Goal: Information Seeking & Learning: Learn about a topic

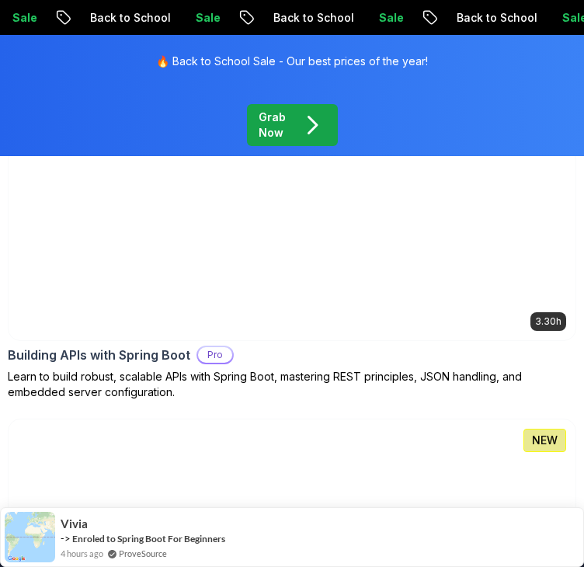
scroll to position [1035, 0]
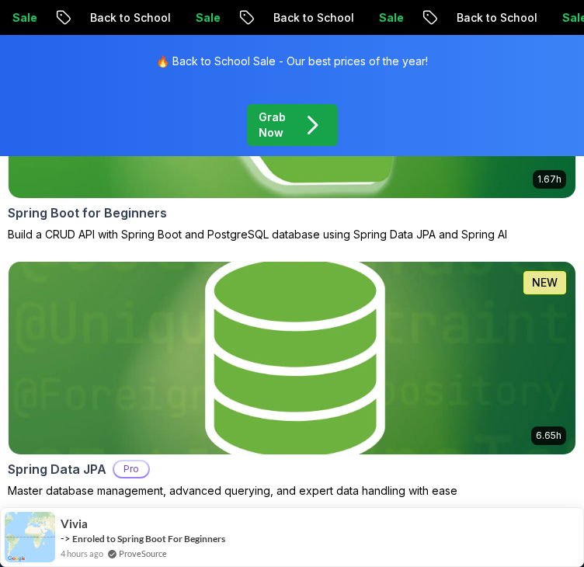
click at [332, 179] on img at bounding box center [293, 102] width 596 height 202
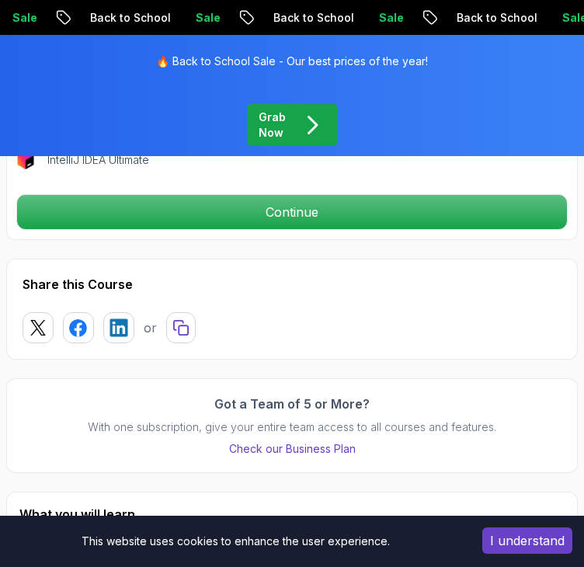
scroll to position [621, 0]
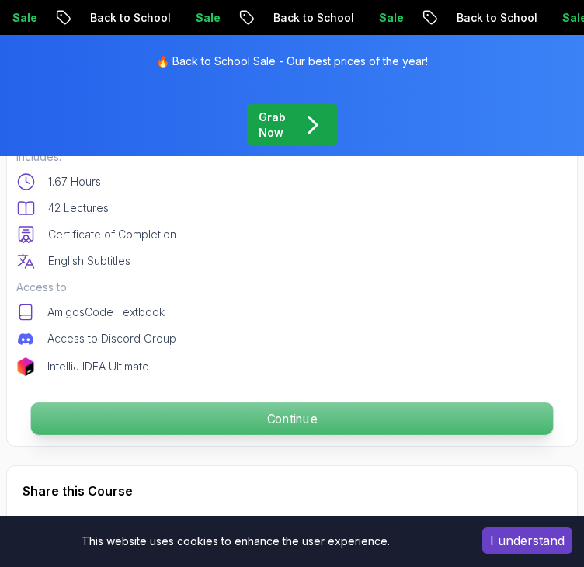
click at [263, 433] on p "Continue" at bounding box center [292, 418] width 523 height 33
click at [264, 429] on p "Continue" at bounding box center [292, 418] width 523 height 33
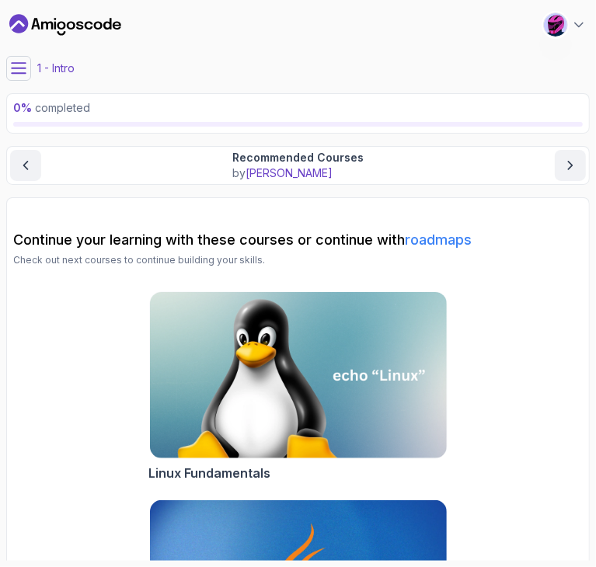
drag, startPoint x: 169, startPoint y: 113, endPoint x: 109, endPoint y: 99, distance: 62.2
click at [165, 111] on p "0 % completed" at bounding box center [297, 108] width 569 height 16
click at [24, 64] on icon at bounding box center [19, 69] width 16 height 16
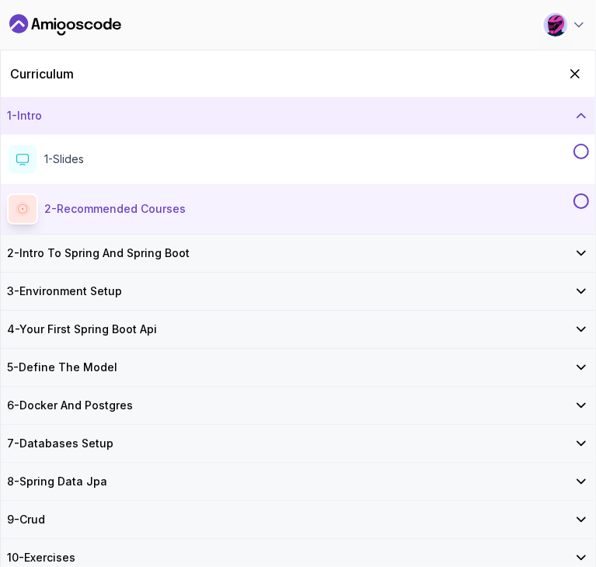
click at [113, 400] on h3 "6 - Docker And Postgres" at bounding box center [70, 406] width 126 height 16
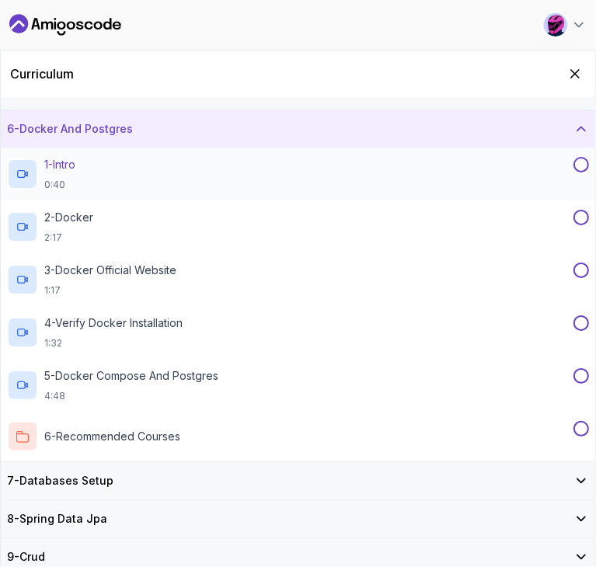
scroll to position [207, 0]
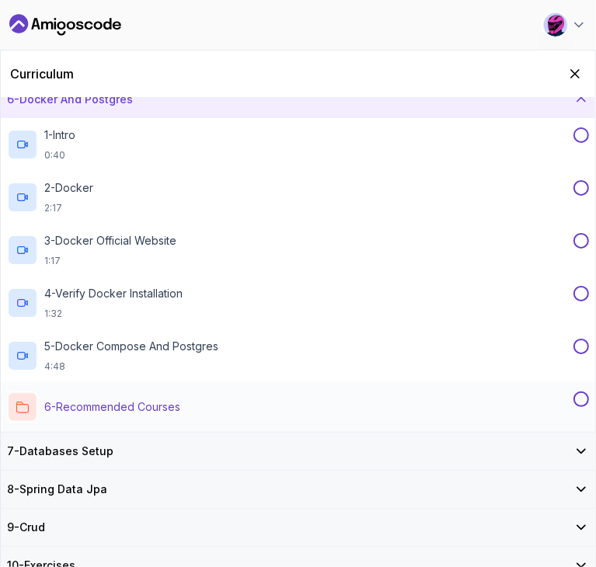
click at [127, 408] on p "6 - Recommended Courses" at bounding box center [112, 407] width 136 height 16
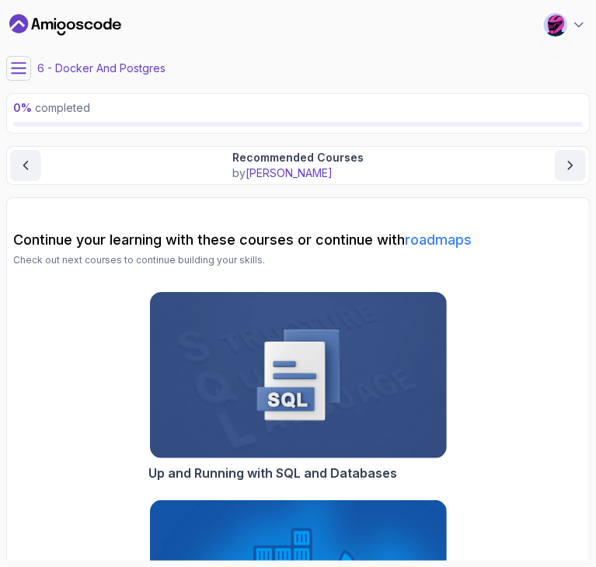
click at [16, 77] on button at bounding box center [18, 68] width 25 height 25
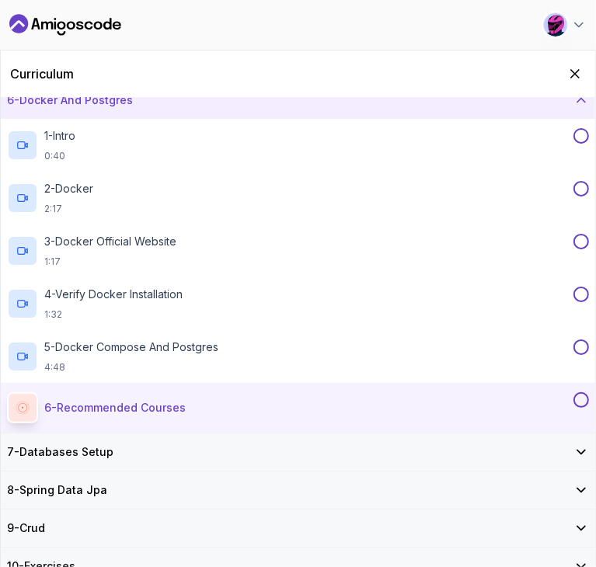
scroll to position [207, 0]
click at [122, 197] on div "2 - Docker 2:17" at bounding box center [288, 197] width 563 height 34
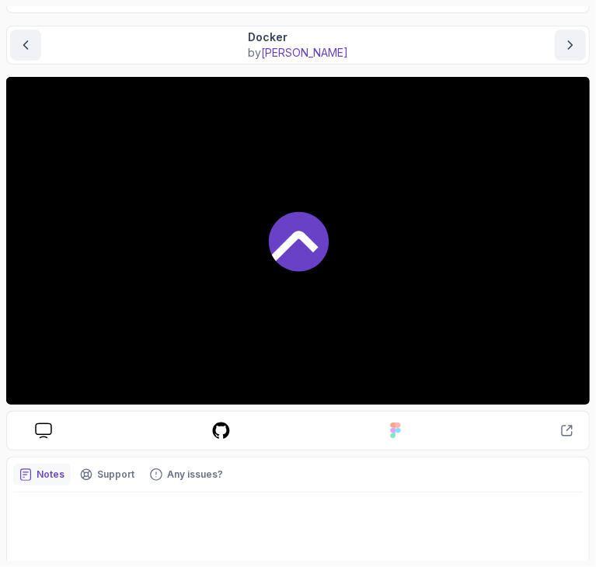
scroll to position [134, 0]
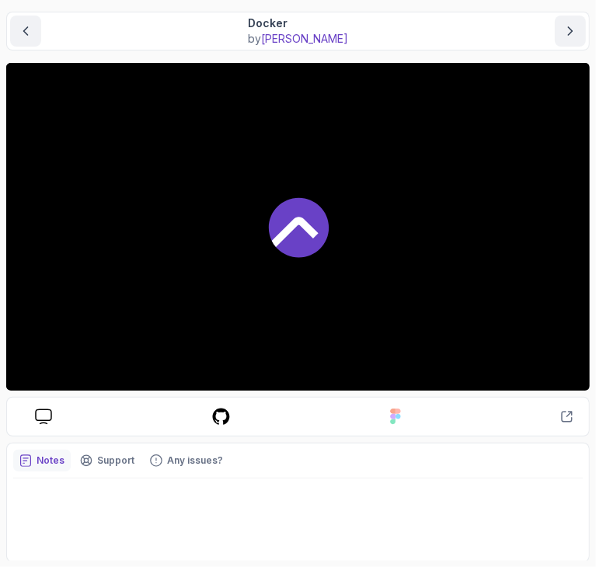
click at [292, 217] on icon at bounding box center [298, 228] width 60 height 60
click at [214, 419] on icon at bounding box center [221, 417] width 17 height 16
